Goal: Task Accomplishment & Management: Manage account settings

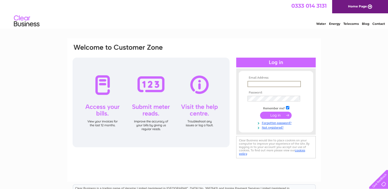
click at [287, 83] on input "text" at bounding box center [273, 84] width 53 height 6
type input "redds_hairdressing@aol.com"
click at [260, 111] on input "submit" at bounding box center [276, 114] width 32 height 7
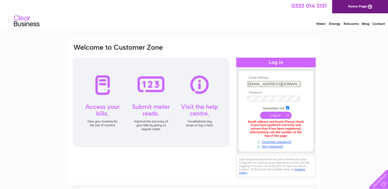
drag, startPoint x: 296, startPoint y: 84, endPoint x: 228, endPoint y: 89, distance: 68.9
click at [228, 89] on div "Email Address: [EMAIL_ADDRESS][DOMAIN_NAME] Password:" at bounding box center [194, 111] width 244 height 135
type input "[EMAIL_ADDRESS][DOMAIN_NAME]"
click at [260, 111] on input "submit" at bounding box center [276, 114] width 32 height 7
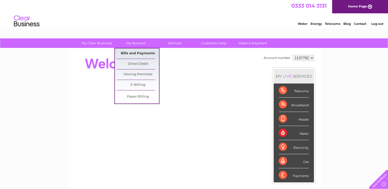
click at [133, 55] on link "Bills and Payments" at bounding box center [138, 53] width 42 height 10
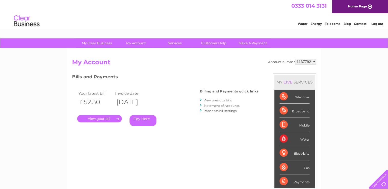
click at [208, 99] on link "View previous bills" at bounding box center [218, 100] width 28 height 4
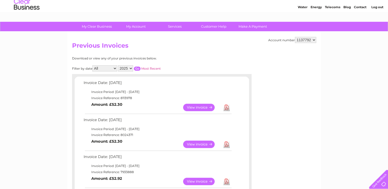
scroll to position [26, 0]
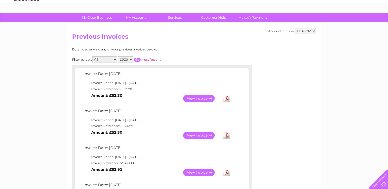
click at [225, 135] on link "Download" at bounding box center [226, 135] width 6 height 7
click at [198, 98] on link "View" at bounding box center [202, 98] width 38 height 7
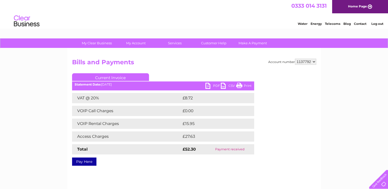
click at [212, 86] on link "PDF" at bounding box center [212, 86] width 15 height 7
